Goal: Task Accomplishment & Management: Use online tool/utility

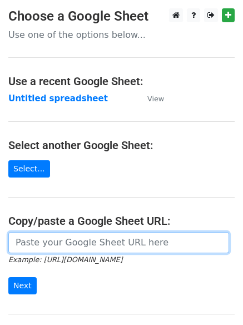
click at [52, 242] on input "url" at bounding box center [118, 242] width 221 height 21
type input "https://docs.google.com/spreadsheets/d/1z057kKdme4G-B9AAUmzJd0KVAWvzw5Bp0Li5gXL…"
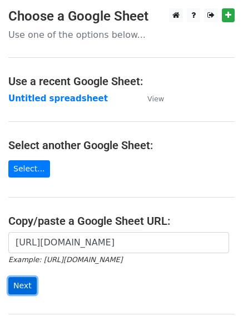
click at [13, 287] on input "Next" at bounding box center [22, 285] width 28 height 17
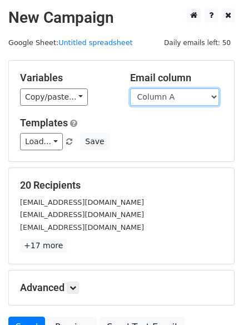
click at [214, 97] on select "Column A Column B Column C" at bounding box center [174, 96] width 89 height 17
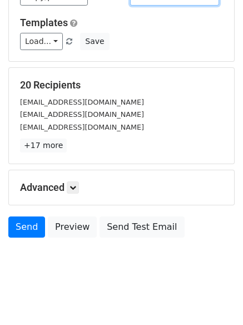
scroll to position [107, 0]
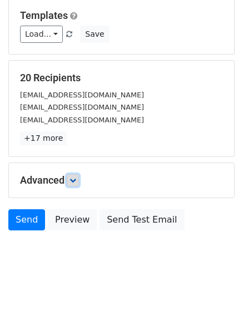
click at [74, 179] on icon at bounding box center [73, 180] width 7 height 7
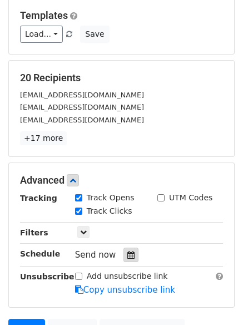
click at [124, 259] on div at bounding box center [131, 255] width 15 height 14
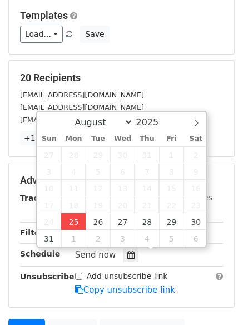
type input "2025-08-25 13:17"
type input "01"
type input "17"
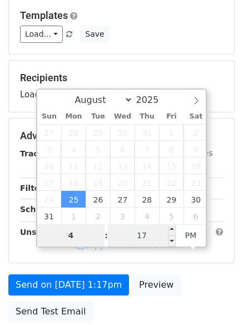
type input "4"
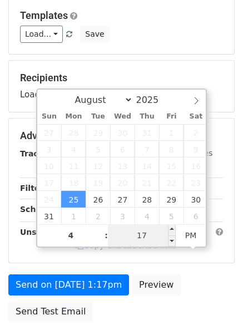
type input "2025-08-25 16:17"
type input "04"
click at [140, 234] on input "17" at bounding box center [142, 235] width 68 height 22
type input "0"
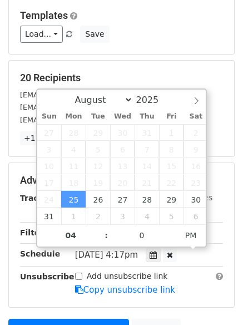
type input "2025-08-25 16:00"
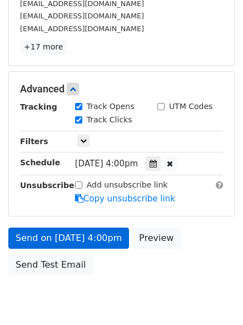
scroll to position [243, 0]
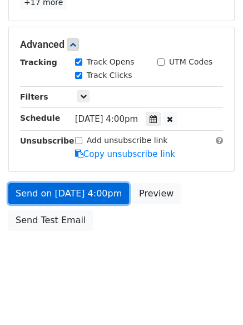
click at [51, 191] on link "Send on Aug 25 at 4:00pm" at bounding box center [68, 193] width 121 height 21
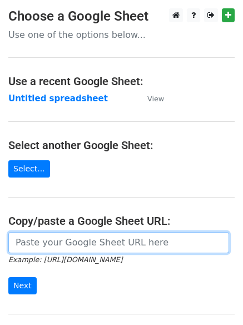
click at [81, 247] on input "url" at bounding box center [118, 242] width 221 height 21
type input "https://docs.google.com/spreadsheets/d/1z057kKdme4G-B9AAUmzJd0KVAWvzw5Bp0Li5gXL…"
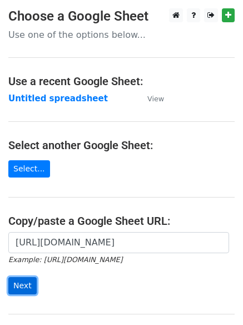
click at [16, 285] on input "Next" at bounding box center [22, 285] width 28 height 17
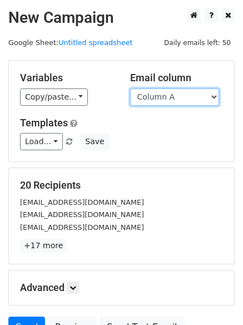
drag, startPoint x: 213, startPoint y: 92, endPoint x: 208, endPoint y: 105, distance: 13.2
click at [213, 92] on select "Column A Column B Column C" at bounding box center [174, 96] width 89 height 17
select select "Column B"
click at [130, 88] on select "Column A Column B Column C" at bounding box center [174, 96] width 89 height 17
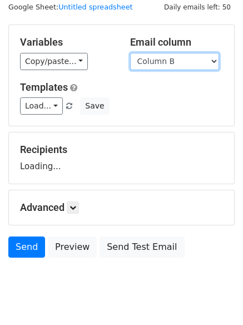
scroll to position [63, 0]
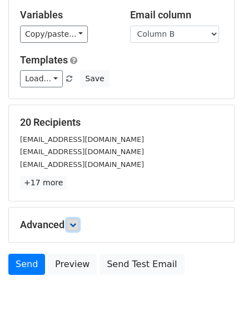
click at [76, 224] on icon at bounding box center [73, 224] width 7 height 7
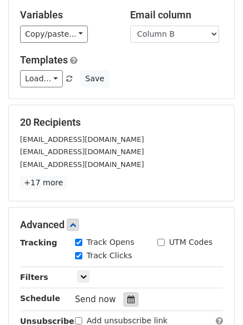
click at [129, 298] on icon at bounding box center [130, 299] width 7 height 8
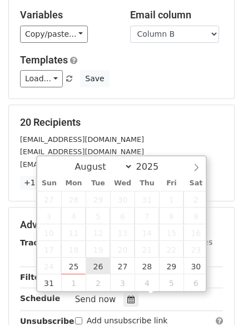
type input "2025-08-26 12:00"
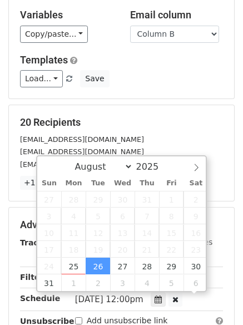
scroll to position [1, 0]
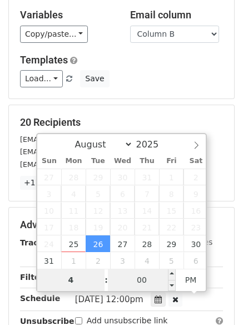
type input "4"
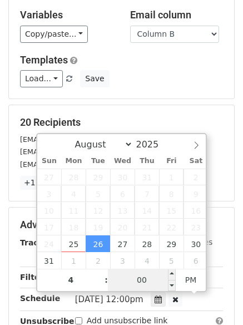
type input "2025-08-26 16:00"
type input "04"
click at [134, 286] on input "00" at bounding box center [142, 280] width 68 height 22
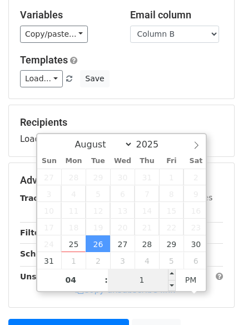
type input "15"
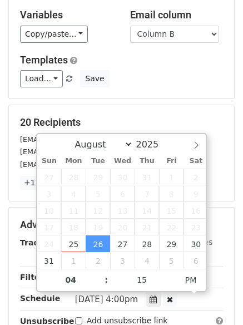
type input "2025-08-26 16:15"
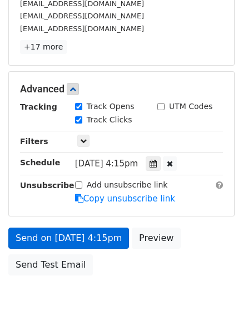
scroll to position [243, 0]
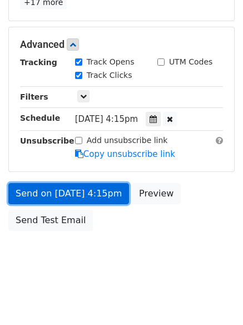
click at [52, 194] on link "Send on Aug 26 at 4:15pm" at bounding box center [68, 193] width 121 height 21
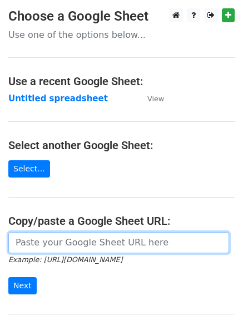
click at [85, 247] on input "url" at bounding box center [118, 242] width 221 height 21
type input "[URL][DOMAIN_NAME]"
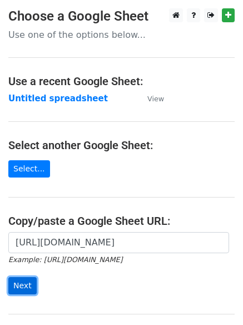
click at [21, 286] on input "Next" at bounding box center [22, 285] width 28 height 17
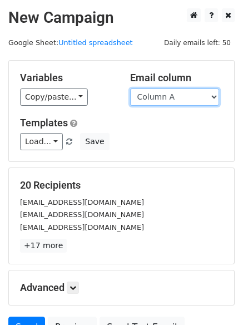
click at [213, 95] on select "Column A Column B Column C" at bounding box center [174, 96] width 89 height 17
select select "Column C"
click at [130, 88] on select "Column A Column B Column C" at bounding box center [174, 96] width 89 height 17
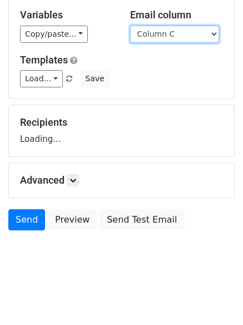
scroll to position [107, 0]
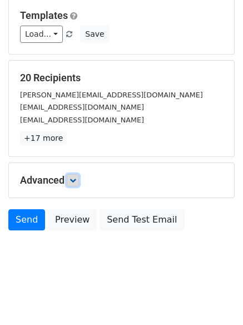
click at [76, 180] on icon at bounding box center [73, 180] width 7 height 7
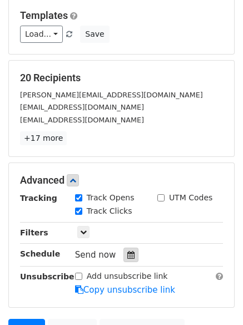
click at [127, 254] on icon at bounding box center [130, 255] width 7 height 8
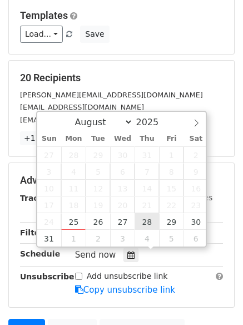
type input "2025-08-28 12:00"
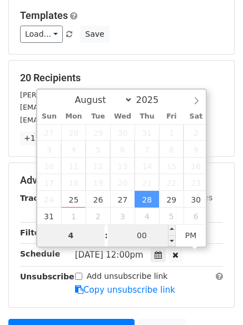
type input "4"
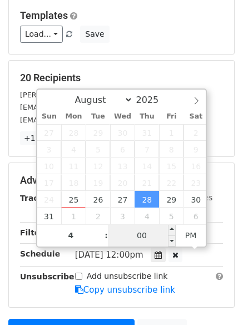
type input "2025-08-28 16:00"
type input "04"
click at [155, 238] on input "00" at bounding box center [142, 235] width 68 height 22
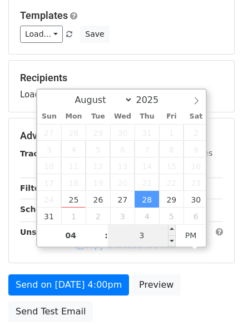
type input "30"
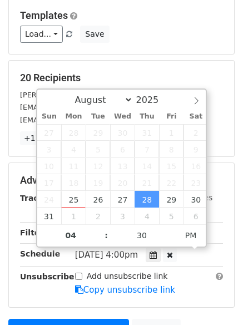
type input "2025-08-28 16:30"
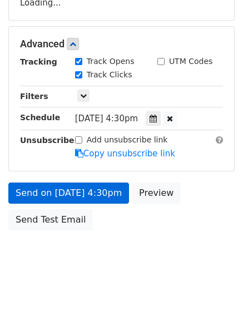
scroll to position [199, 0]
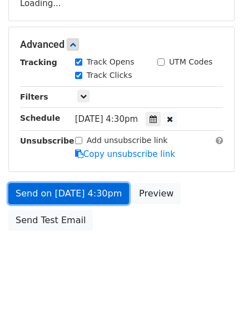
click at [63, 192] on link "Send on Aug 28 at 4:30pm" at bounding box center [68, 193] width 121 height 21
